Goal: Information Seeking & Learning: Learn about a topic

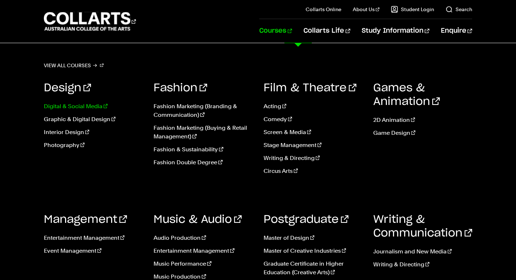
click at [81, 110] on link "Digital & Social Media" at bounding box center [93, 106] width 99 height 9
click at [85, 119] on link "Graphic & Digital Design" at bounding box center [93, 119] width 99 height 9
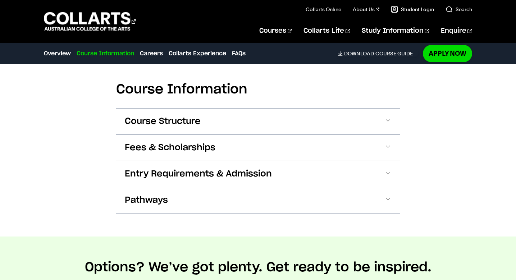
scroll to position [840, 0]
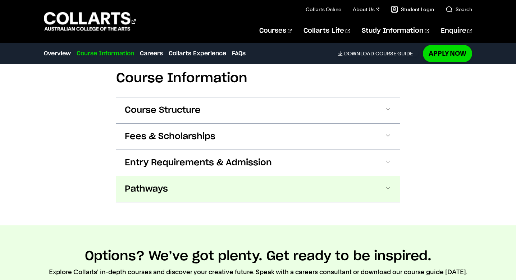
click at [380, 176] on button "Pathways" at bounding box center [258, 189] width 284 height 26
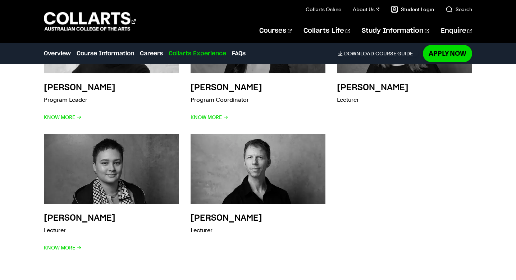
scroll to position [2323, 0]
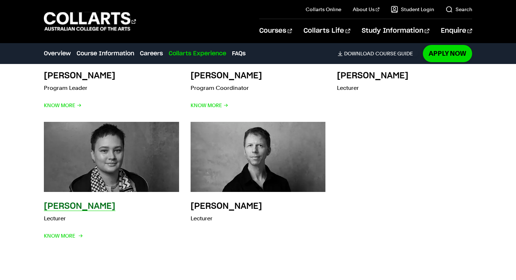
click at [98, 202] on h3 "Emma Ismawi" at bounding box center [80, 206] width 72 height 9
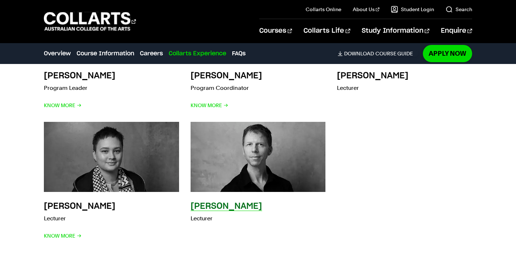
click at [228, 202] on h3 "Aaron Walker" at bounding box center [226, 206] width 72 height 9
click at [251, 139] on img at bounding box center [258, 156] width 148 height 77
click at [243, 202] on h3 "Aaron Walker" at bounding box center [226, 206] width 72 height 9
click at [257, 125] on img at bounding box center [258, 156] width 148 height 77
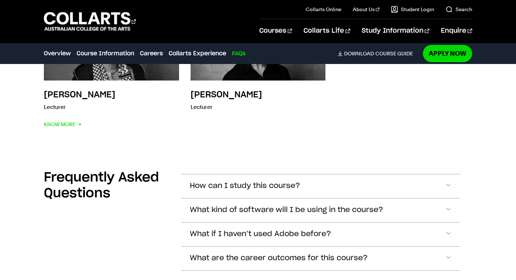
scroll to position [2439, 0]
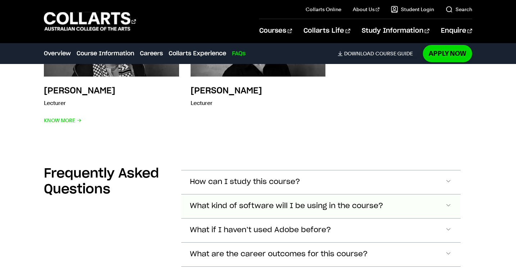
click at [421, 194] on button "What kind of software will I be using in the course?" at bounding box center [320, 206] width 279 height 24
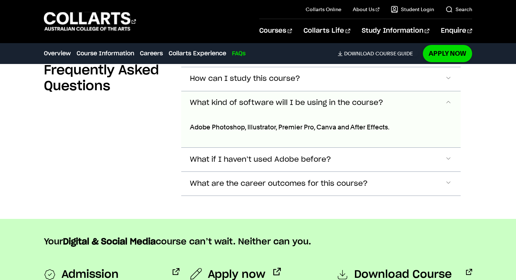
scroll to position [2544, 0]
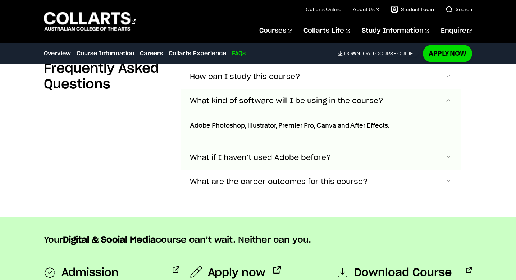
click at [350, 146] on button "What if I haven’t used Adobe before?" at bounding box center [320, 158] width 279 height 24
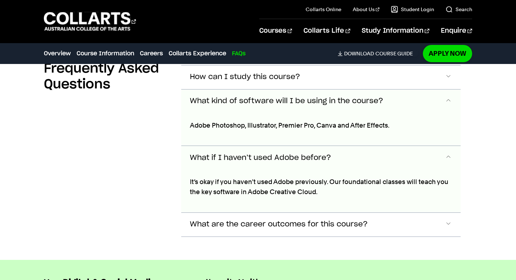
scroll to position [2600, 0]
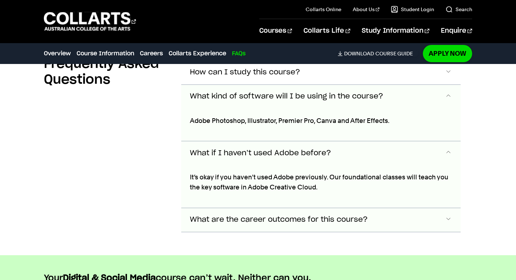
click at [292, 216] on span "What are the career outcomes for this course?" at bounding box center [279, 220] width 178 height 8
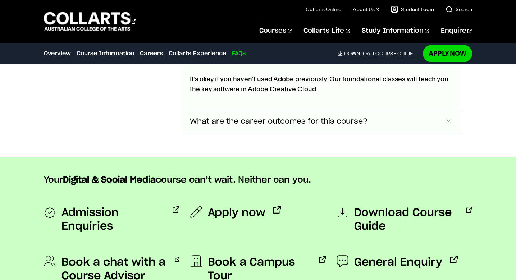
scroll to position [2667, 0]
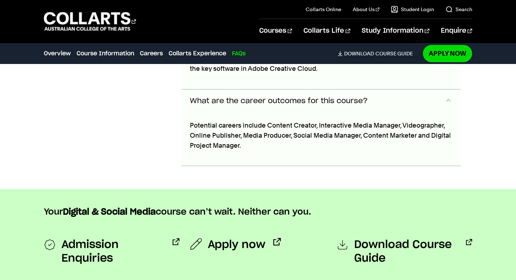
drag, startPoint x: 307, startPoint y: 124, endPoint x: 313, endPoint y: 136, distance: 13.0
click at [314, 136] on div "Potential careers include Content Creator, Interactive Media Manager, Videograp…" at bounding box center [320, 139] width 279 height 53
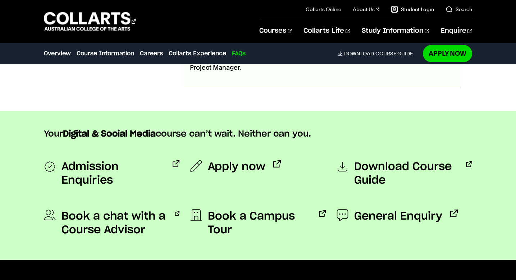
scroll to position [2745, 0]
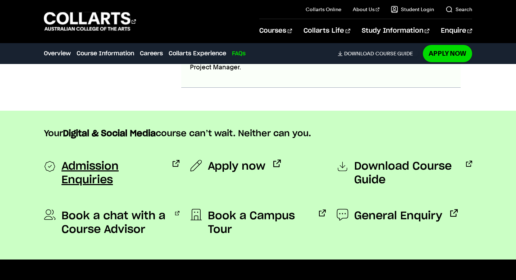
click at [133, 160] on span "Admission Enquiries" at bounding box center [112, 173] width 103 height 27
click at [426, 160] on span "Download Course Guide" at bounding box center [406, 173] width 104 height 27
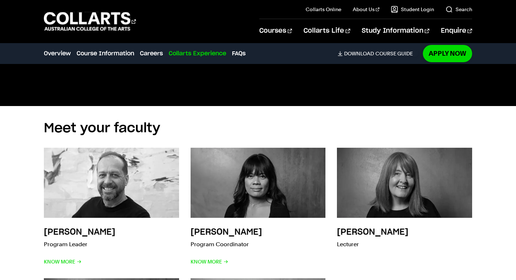
scroll to position [2165, 0]
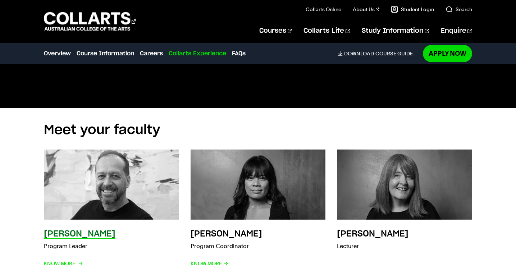
click at [92, 189] on img at bounding box center [111, 184] width 148 height 77
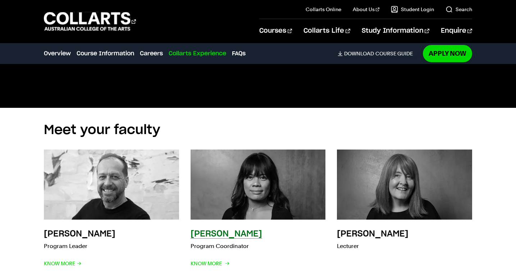
click at [250, 191] on img at bounding box center [258, 184] width 148 height 77
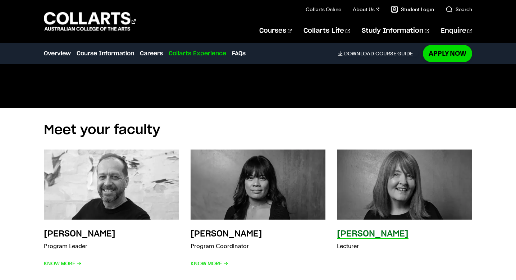
click at [418, 180] on img at bounding box center [404, 184] width 148 height 77
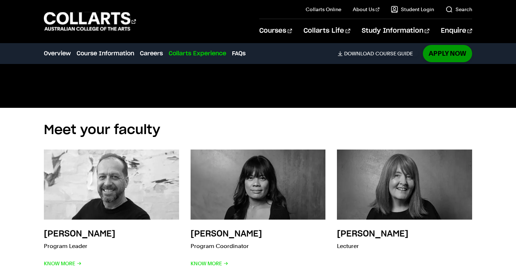
click at [457, 55] on link "Apply Now" at bounding box center [447, 53] width 49 height 17
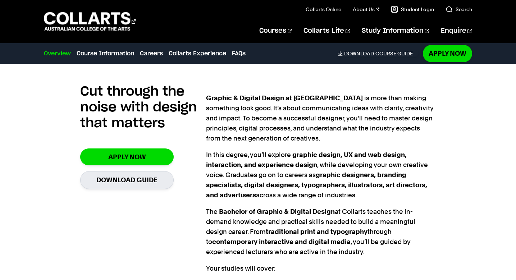
scroll to position [489, 0]
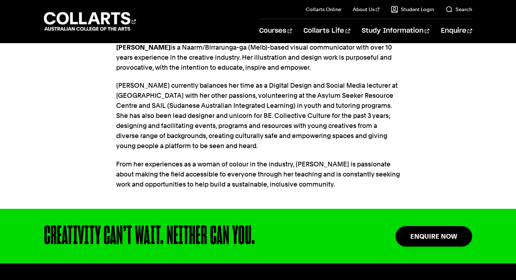
scroll to position [238, 0]
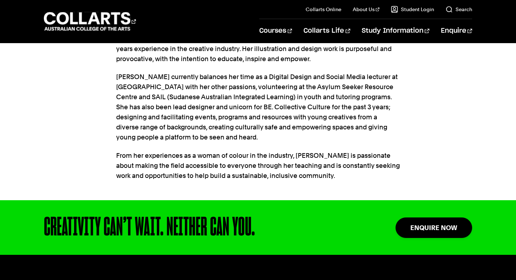
click at [504, 1] on div "Courses Collarts Online Study 100% online About Us History & Values Strategic P…" at bounding box center [258, 21] width 516 height 43
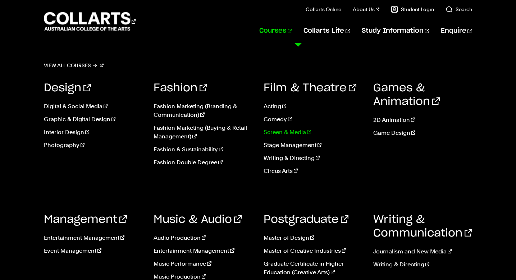
click at [299, 132] on link "Screen & Media" at bounding box center [312, 132] width 99 height 9
click at [76, 135] on link "Interior Design" at bounding box center [93, 132] width 99 height 9
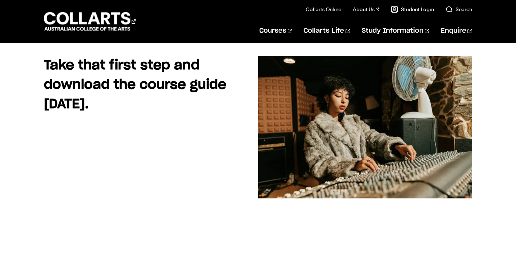
scroll to position [106, 0]
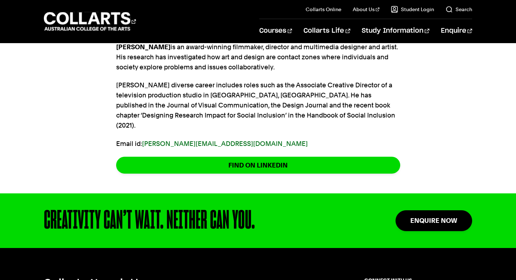
scroll to position [230, 0]
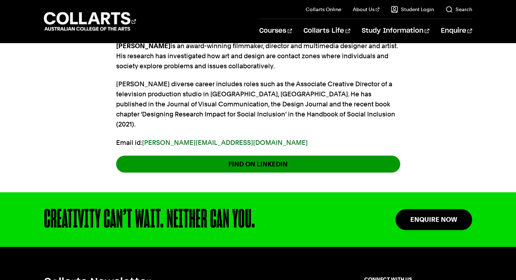
click at [239, 158] on link "FIND ON LINKEDIN" at bounding box center [258, 164] width 284 height 17
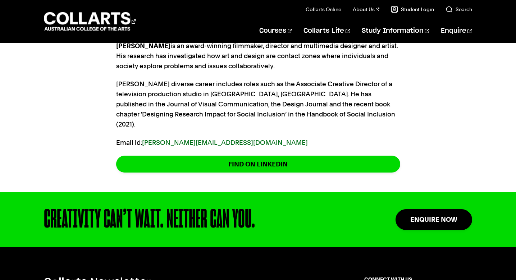
click at [470, 140] on div "[PERSON_NAME] is an award-winning filmmaker, director and multimedia designer a…" at bounding box center [258, 110] width 516 height 163
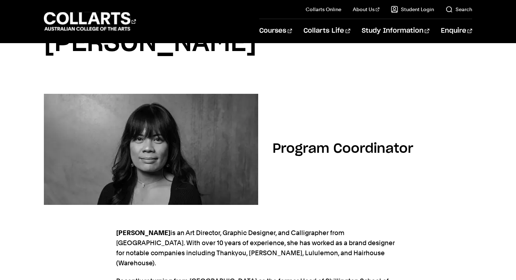
scroll to position [0, 0]
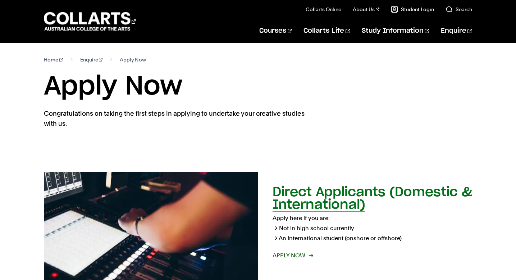
click at [281, 253] on span "Apply now" at bounding box center [292, 255] width 40 height 10
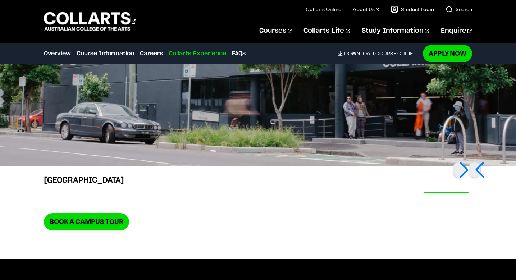
scroll to position [1442, 0]
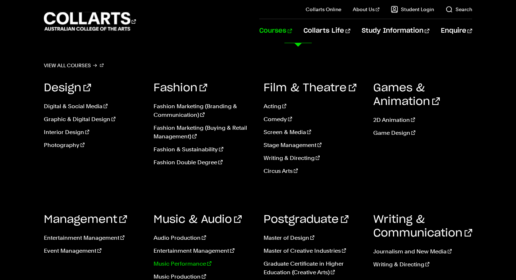
click at [184, 265] on link "Music Performance" at bounding box center [202, 263] width 99 height 9
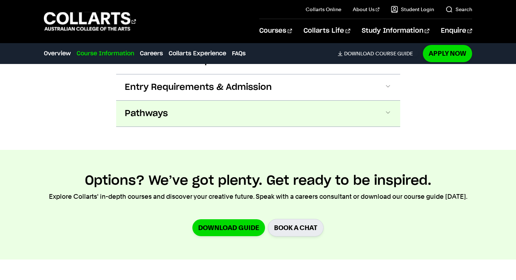
scroll to position [762, 0]
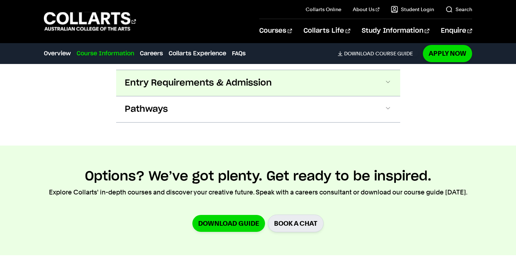
click at [285, 83] on button "Entry Requirements & Admission" at bounding box center [258, 83] width 284 height 26
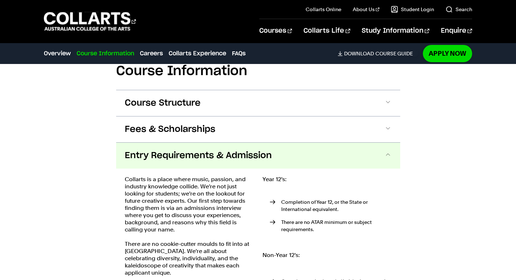
scroll to position [683, 0]
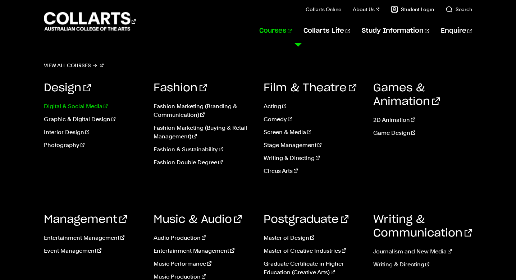
click at [94, 109] on link "Digital & Social Media" at bounding box center [93, 106] width 99 height 9
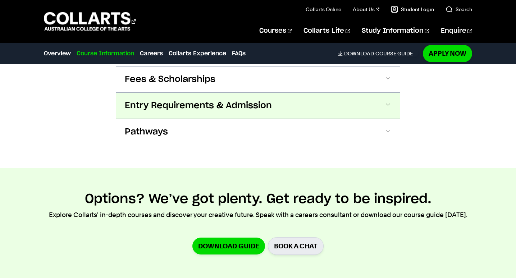
click at [254, 100] on span "Entry Requirements & Admission" at bounding box center [198, 105] width 147 height 11
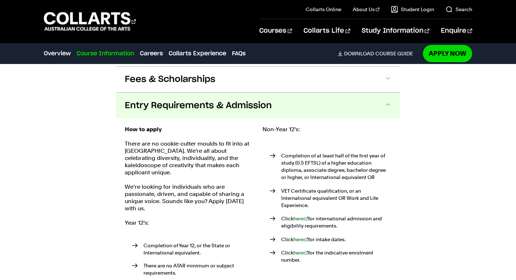
scroll to position [901, 0]
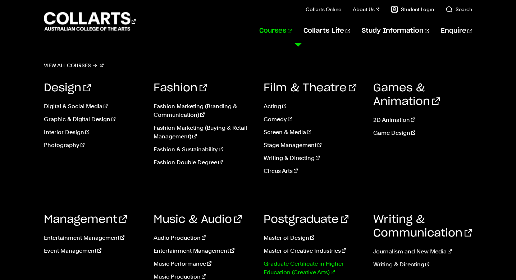
click at [309, 271] on link "Graduate Certificate in Higher Education (Creative Arts)" at bounding box center [312, 267] width 99 height 17
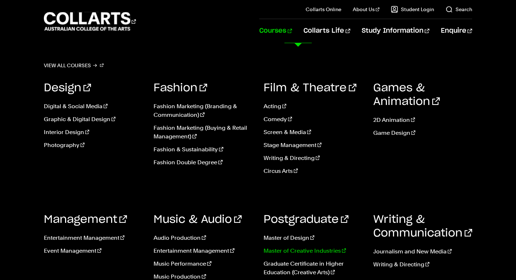
click at [304, 250] on link "Master of Creative Industries" at bounding box center [312, 250] width 99 height 9
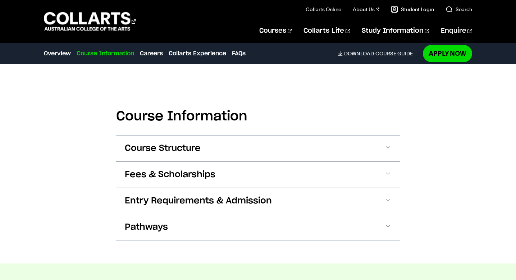
scroll to position [644, 0]
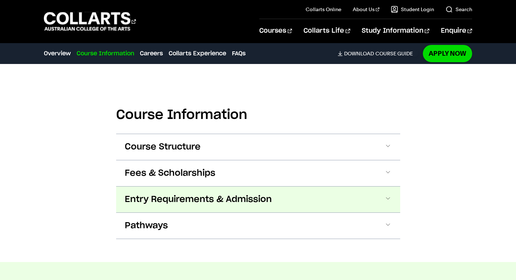
click at [212, 201] on span "Entry Requirements & Admission" at bounding box center [198, 199] width 147 height 11
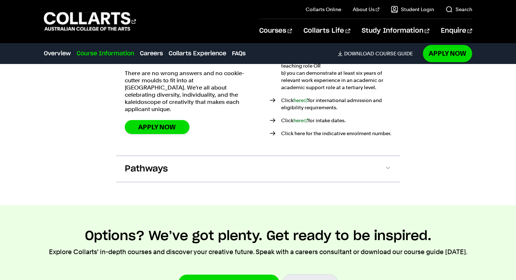
scroll to position [876, 0]
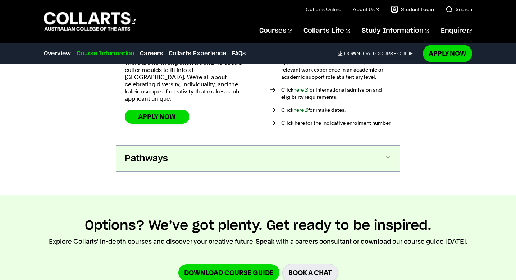
click at [387, 155] on span at bounding box center [387, 158] width 7 height 9
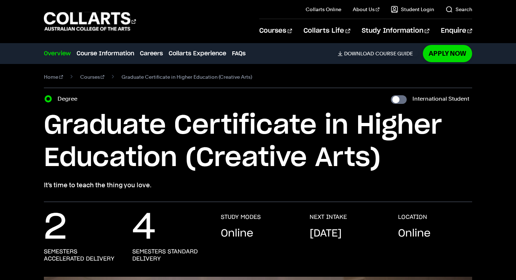
scroll to position [0, 0]
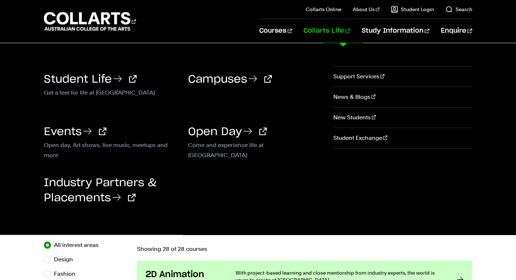
scroll to position [36, 0]
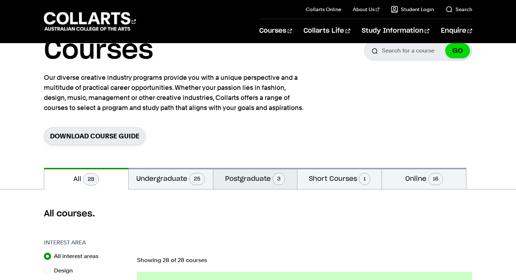
click at [263, 182] on button "Postgraduate 3" at bounding box center [255, 178] width 84 height 21
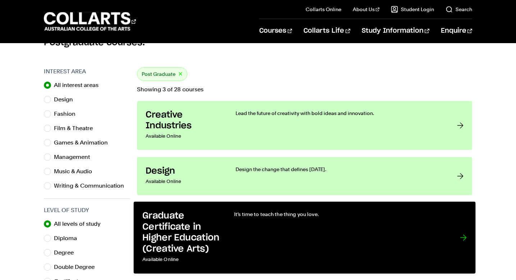
scroll to position [217, 0]
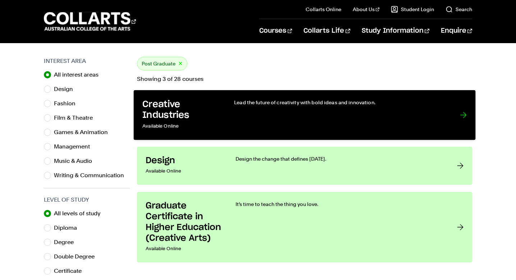
click at [353, 125] on div "Lead the future of creativity with bold ideas and innovation." at bounding box center [339, 115] width 211 height 32
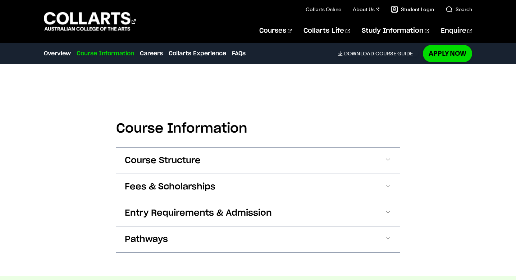
scroll to position [416, 0]
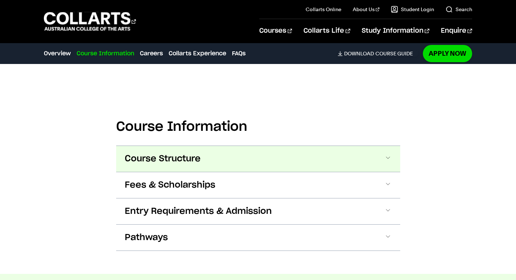
click at [276, 152] on button "Course Structure" at bounding box center [258, 159] width 284 height 26
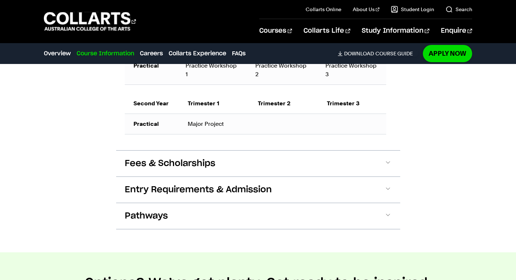
scroll to position [664, 0]
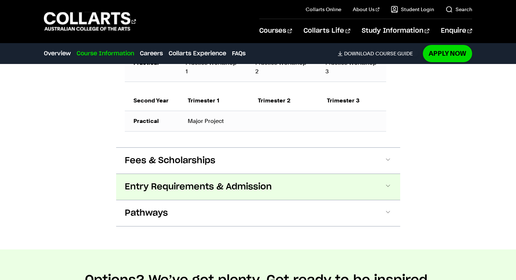
click at [383, 185] on button "Entry Requirements & Admission" at bounding box center [258, 187] width 284 height 26
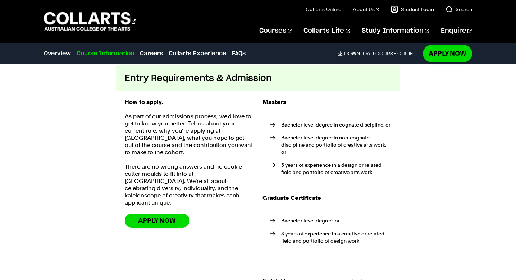
scroll to position [773, 0]
drag, startPoint x: 340, startPoint y: 126, endPoint x: 381, endPoint y: 123, distance: 40.7
click at [381, 123] on li "Bachelor level degree in cognate discipline, or" at bounding box center [330, 124] width 122 height 7
drag, startPoint x: 382, startPoint y: 125, endPoint x: 338, endPoint y: 125, distance: 43.5
click at [338, 125] on li "Bachelor level degree in cognate discipline, or" at bounding box center [330, 124] width 122 height 7
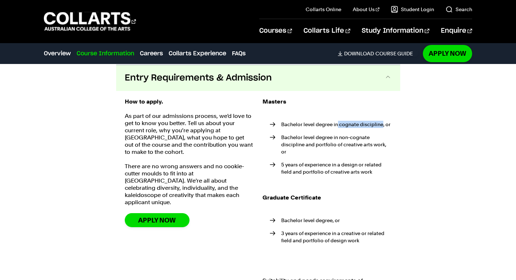
copy li "cognate discipline"
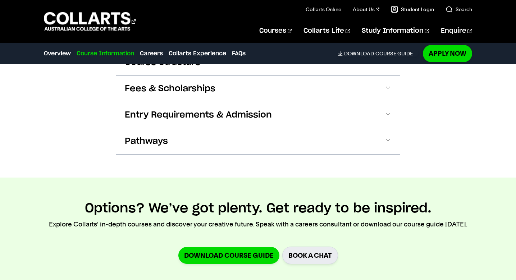
scroll to position [521, 0]
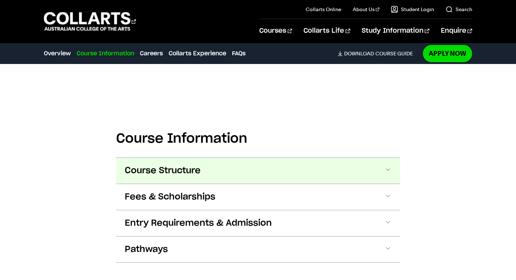
click at [156, 169] on span "Course Structure" at bounding box center [163, 170] width 76 height 11
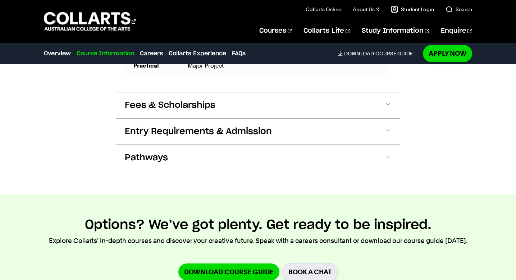
scroll to position [721, 0]
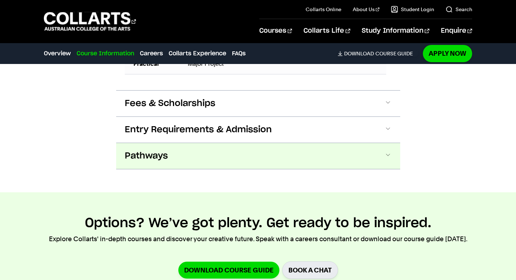
click at [191, 166] on button "Pathways" at bounding box center [258, 156] width 284 height 26
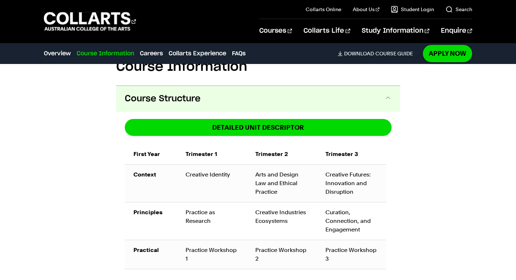
scroll to position [475, 0]
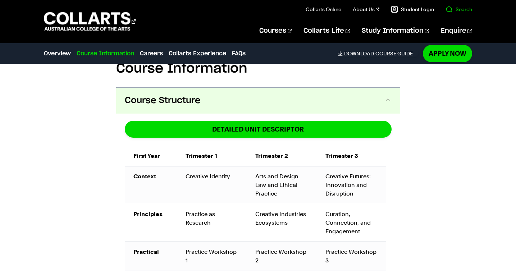
click at [455, 12] on link "Search" at bounding box center [458, 9] width 27 height 7
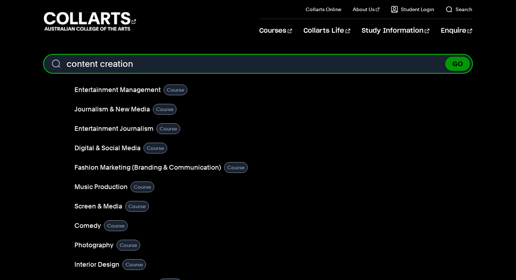
type input "content creation"
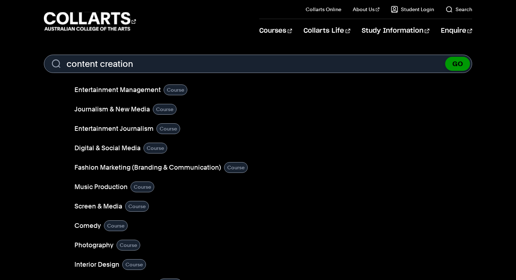
click at [462, 65] on button "GO" at bounding box center [457, 64] width 25 height 14
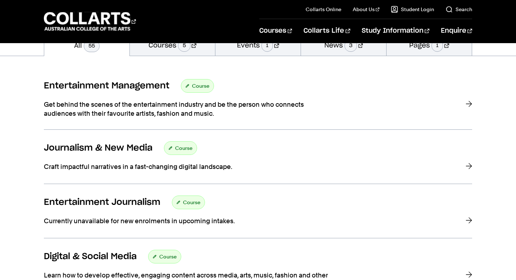
scroll to position [117, 0]
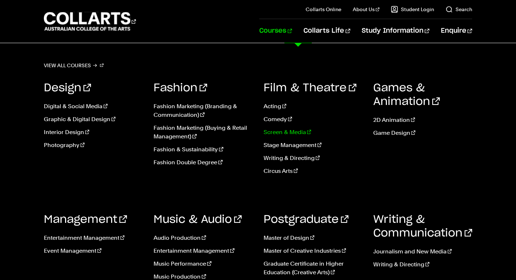
click at [297, 130] on link "Screen & Media" at bounding box center [312, 132] width 99 height 9
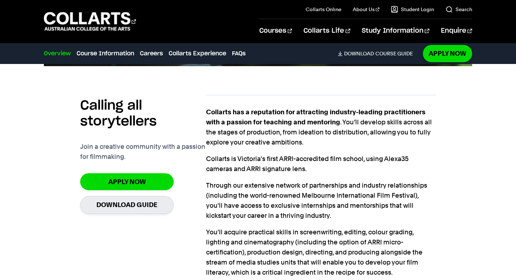
scroll to position [435, 0]
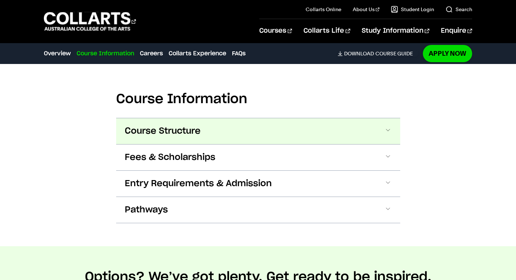
click at [229, 135] on button "Course Structure" at bounding box center [258, 131] width 284 height 26
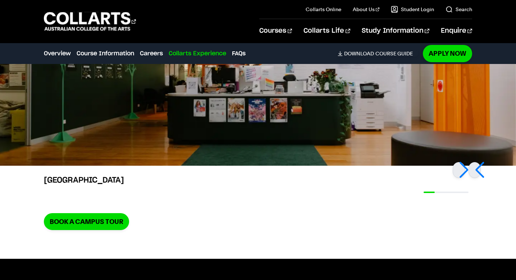
scroll to position [1934, 0]
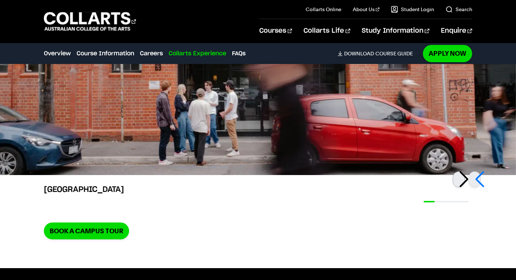
click at [462, 183] on div at bounding box center [458, 179] width 12 height 16
click at [479, 177] on div at bounding box center [474, 179] width 12 height 16
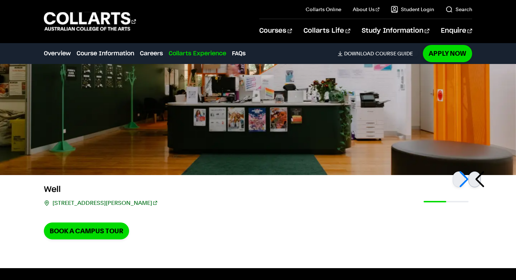
click at [479, 177] on div at bounding box center [474, 179] width 12 height 16
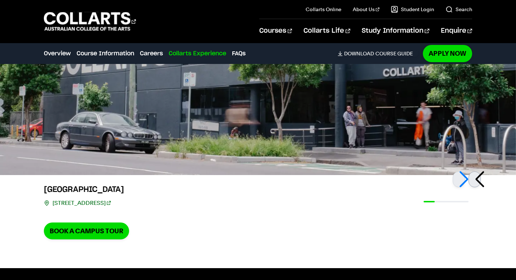
click at [479, 177] on div at bounding box center [474, 179] width 12 height 16
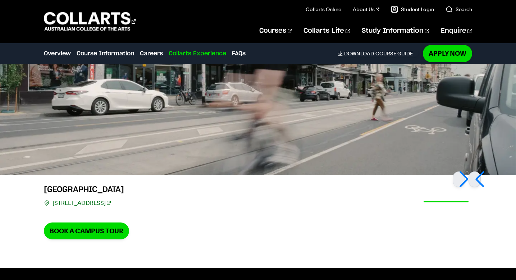
click at [111, 203] on link "209 Brunswick St, Fitzroy VIC 3065" at bounding box center [81, 203] width 58 height 10
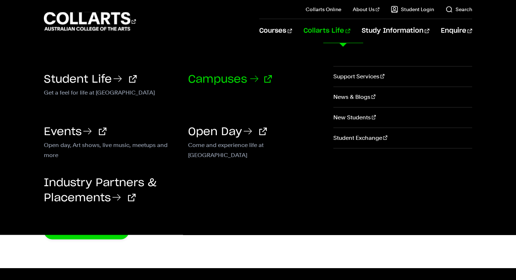
click at [253, 83] on icon at bounding box center [253, 78] width 11 height 11
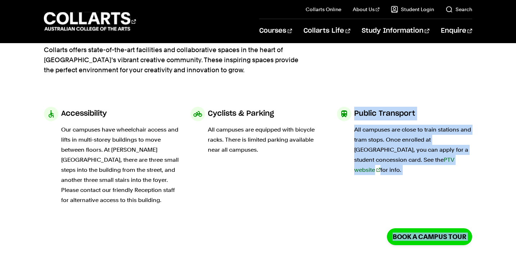
scroll to position [64, 0]
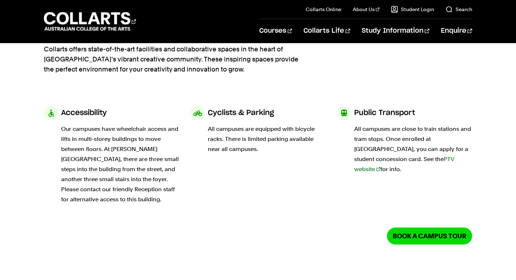
drag, startPoint x: 291, startPoint y: 222, endPoint x: 308, endPoint y: 163, distance: 61.4
click at [309, 163] on div "Cyclists & Parking All campuses are equipped with bicycle racks. There is limit…" at bounding box center [257, 158] width 135 height 104
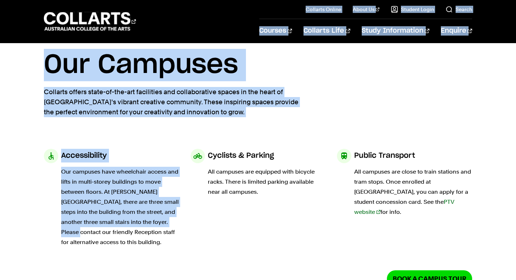
scroll to position [0, 0]
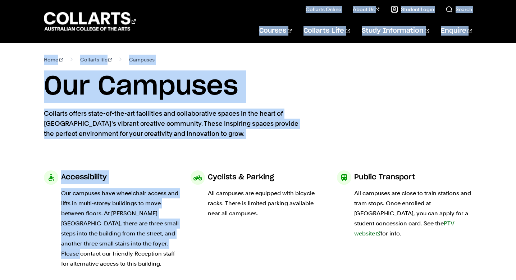
drag, startPoint x: 152, startPoint y: 181, endPoint x: 180, endPoint y: 160, distance: 35.7
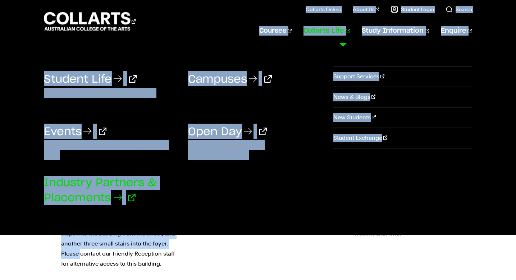
click at [102, 202] on link "Industry Partners & Placements" at bounding box center [100, 191] width 112 height 26
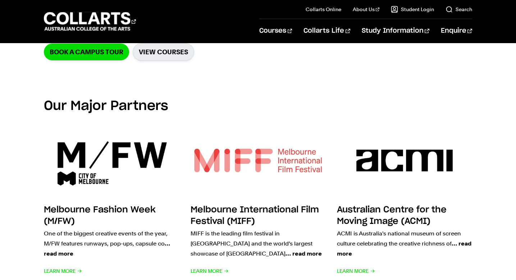
scroll to position [235, 0]
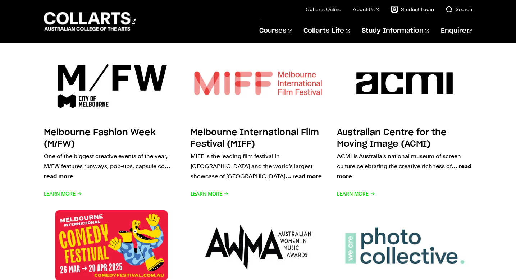
drag, startPoint x: 207, startPoint y: 188, endPoint x: 0, endPoint y: 162, distance: 209.0
click at [11, 148] on div "Our Major Partners Melbourne Fashion Week (M/FW) One of the biggest creative ev…" at bounding box center [258, 196] width 516 height 380
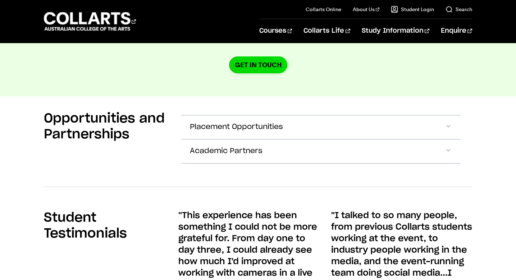
scroll to position [1310, 0]
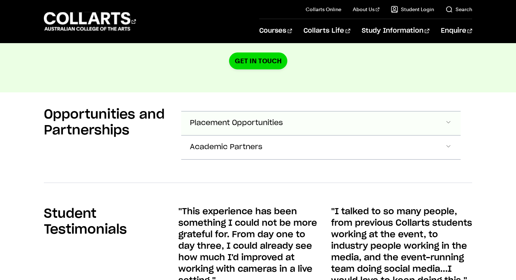
click at [226, 119] on span "Placement Opportunities" at bounding box center [236, 123] width 93 height 8
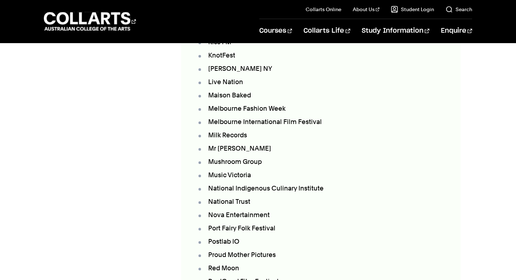
scroll to position [1677, 0]
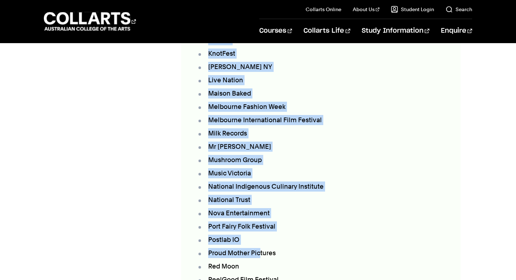
drag, startPoint x: 271, startPoint y: 192, endPoint x: 258, endPoint y: 242, distance: 52.1
click at [258, 242] on div "We work with Australia's largest and most innovative organisations, fostering c…" at bounding box center [320, 71] width 279 height 607
click at [321, 248] on li "Proud Mother Pictures" at bounding box center [324, 253] width 255 height 10
